Goal: Find contact information: Find contact information

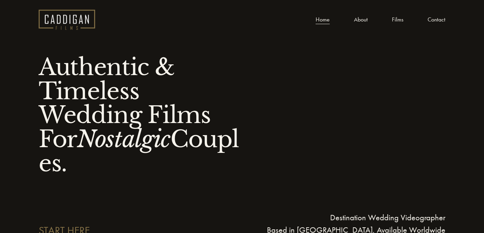
click at [362, 19] on link "About" at bounding box center [361, 20] width 14 height 10
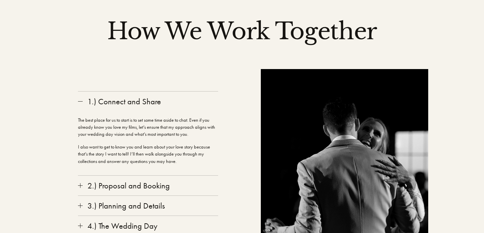
scroll to position [1039, 0]
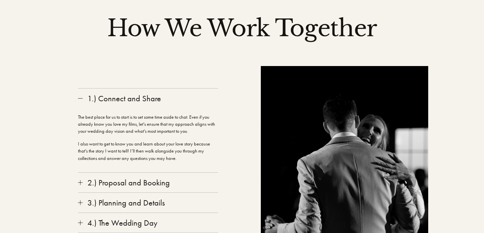
click at [165, 178] on span "2.) Proposal and Booking" at bounding box center [150, 183] width 135 height 10
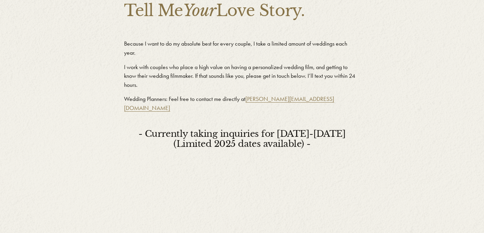
scroll to position [1546, 0]
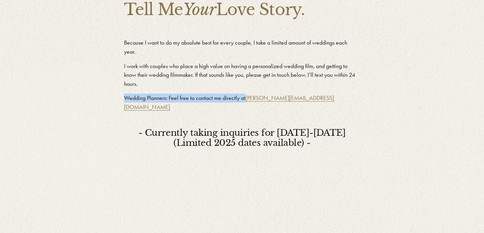
drag, startPoint x: 245, startPoint y: 89, endPoint x: 293, endPoint y: 81, distance: 48.3
click at [293, 81] on div "Because I want to do my absolute best for every couple, I take a limited amount…" at bounding box center [241, 74] width 235 height 73
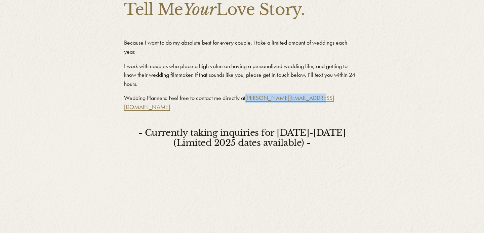
drag, startPoint x: 325, startPoint y: 91, endPoint x: 247, endPoint y: 90, distance: 78.3
click at [247, 94] on p "Wedding Planners: Feel free to contact me directly at anthony@caddiganfilms.com" at bounding box center [241, 103] width 235 height 18
copy link "[PERSON_NAME][EMAIL_ADDRESS][DOMAIN_NAME]"
